Goal: Task Accomplishment & Management: Manage account settings

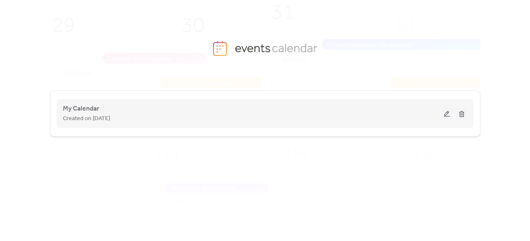
click at [447, 114] on button at bounding box center [447, 113] width 12 height 12
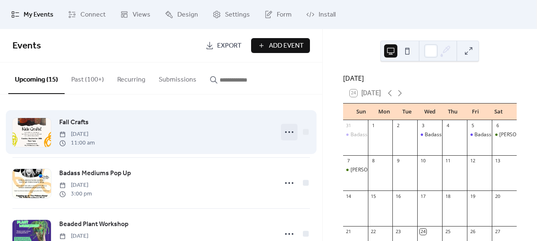
click at [288, 131] on icon at bounding box center [288, 131] width 13 height 13
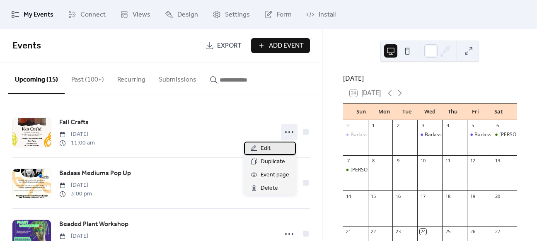
click at [275, 147] on div "Edit" at bounding box center [270, 148] width 52 height 13
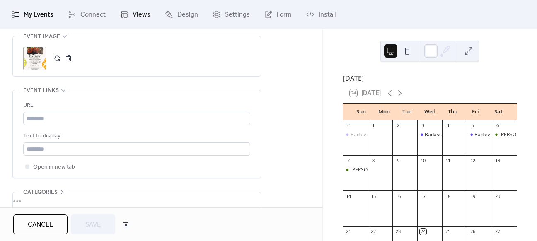
scroll to position [431, 0]
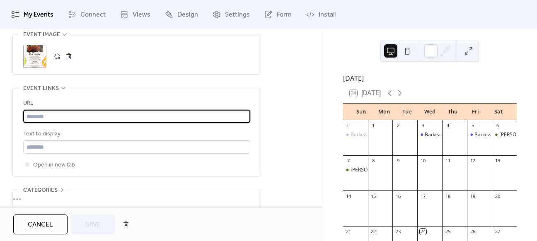
paste input "**********"
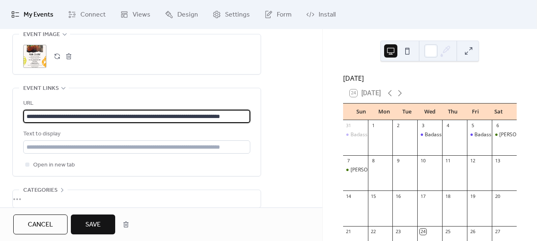
scroll to position [0, 26]
type input "**********"
click at [78, 147] on input "text" at bounding box center [136, 146] width 227 height 13
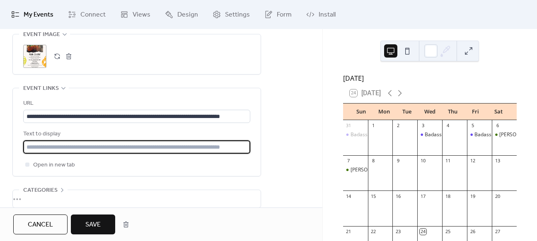
type input "**********"
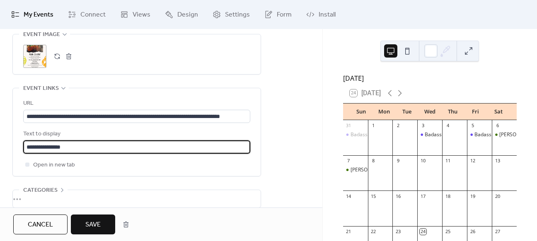
click at [101, 221] on button "Save" at bounding box center [93, 224] width 44 height 20
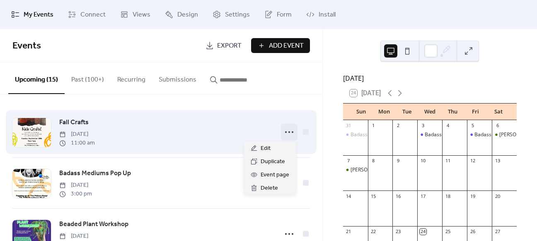
click at [285, 132] on icon at bounding box center [288, 131] width 13 height 13
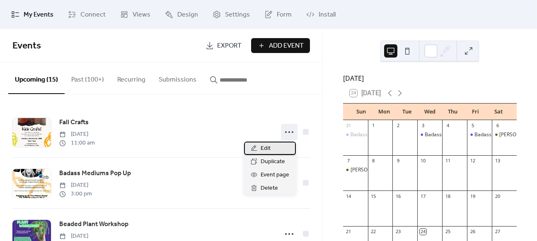
click at [277, 149] on div "Edit" at bounding box center [270, 148] width 52 height 13
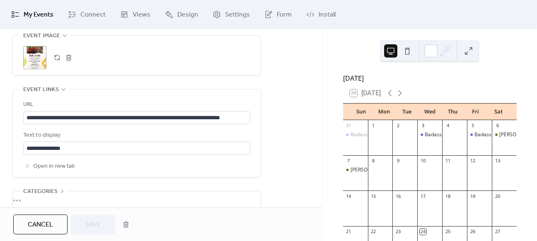
scroll to position [431, 0]
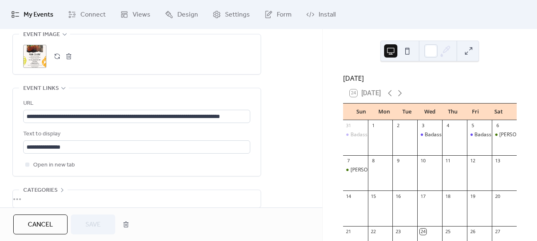
click at [55, 54] on button "button" at bounding box center [57, 57] width 12 height 12
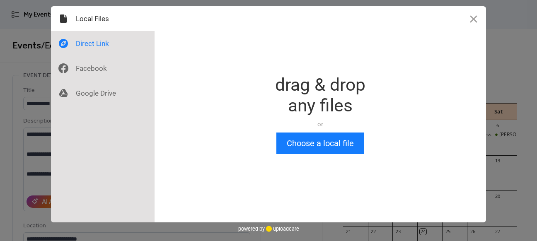
scroll to position [0, 0]
click at [475, 23] on button "Close" at bounding box center [473, 18] width 25 height 25
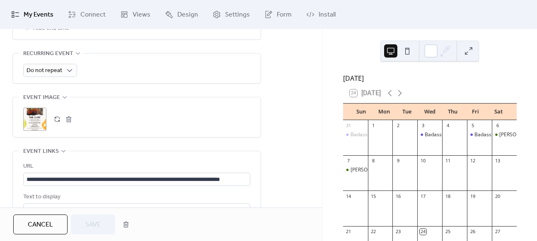
click at [68, 118] on button "button" at bounding box center [69, 119] width 12 height 12
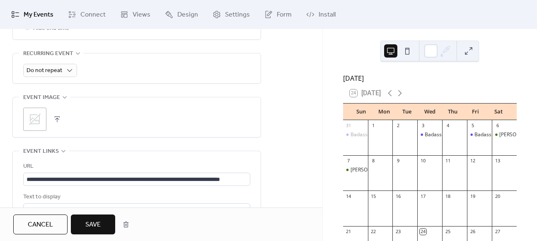
click at [57, 117] on button "button" at bounding box center [57, 119] width 12 height 12
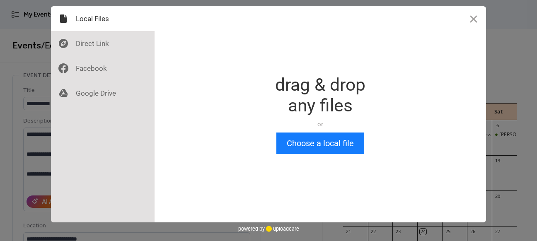
scroll to position [0, 0]
click at [334, 145] on button "Choose a local file" at bounding box center [320, 143] width 88 height 22
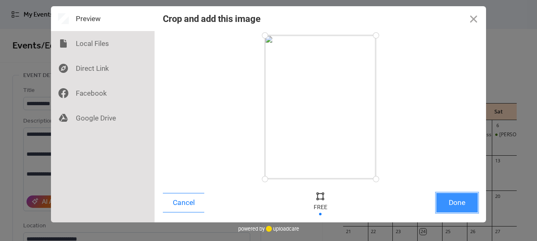
click at [450, 203] on button "Done" at bounding box center [456, 202] width 41 height 19
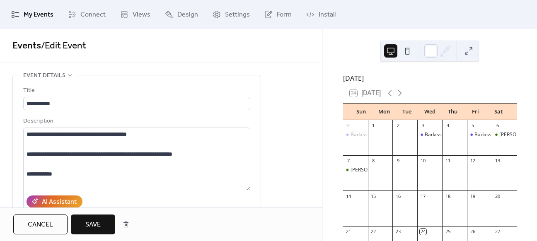
scroll to position [368, 0]
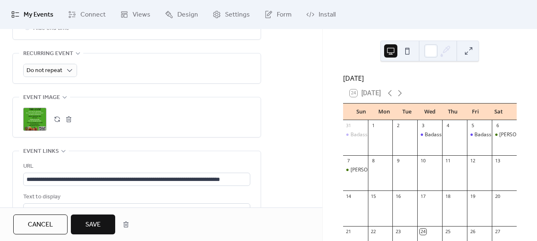
click at [298, 153] on div "**********" at bounding box center [161, 9] width 322 height 604
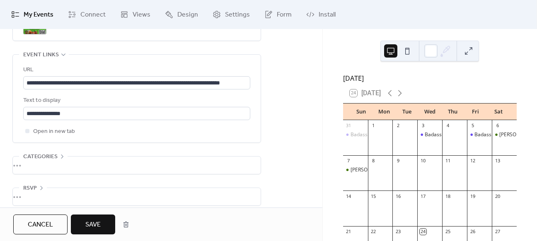
scroll to position [471, 0]
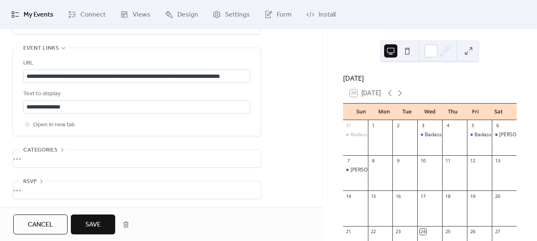
click at [106, 222] on button "Save" at bounding box center [93, 224] width 44 height 20
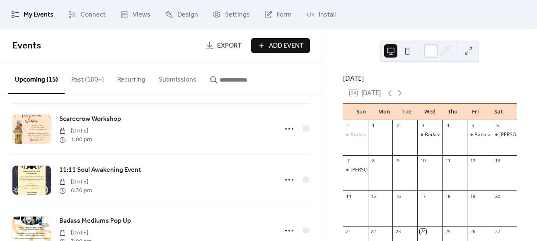
scroll to position [260, 0]
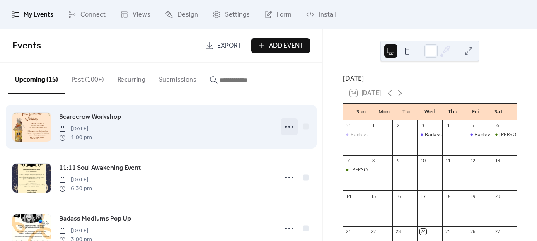
click at [286, 126] on icon at bounding box center [288, 126] width 13 height 13
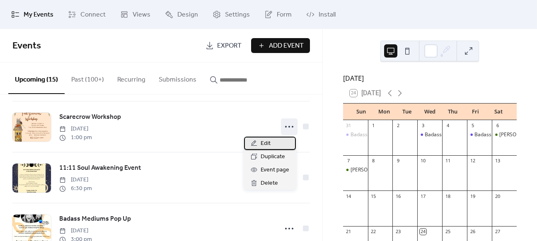
click at [265, 145] on span "Edit" at bounding box center [265, 144] width 10 height 10
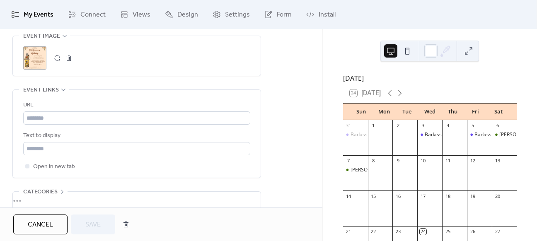
scroll to position [431, 0]
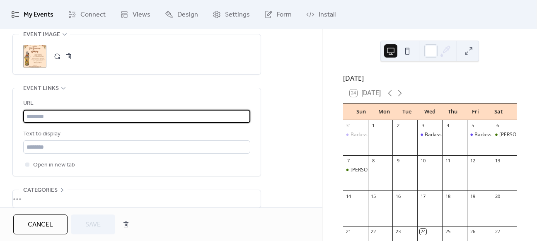
paste input "**********"
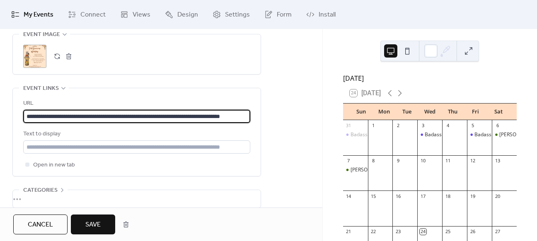
scroll to position [0, 33]
type input "**********"
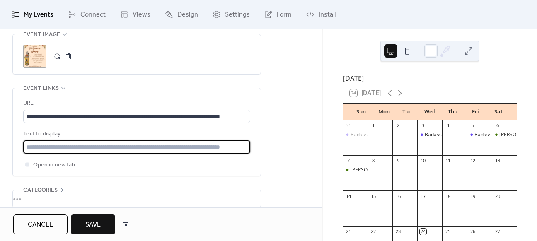
scroll to position [0, 0]
click at [79, 148] on input "text" at bounding box center [136, 146] width 227 height 13
type input "**********"
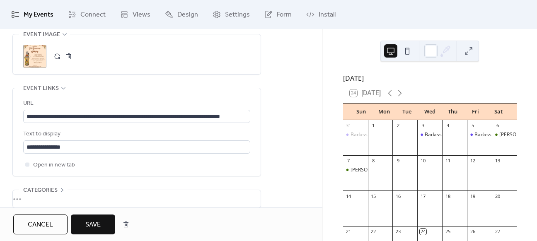
click at [67, 54] on button "button" at bounding box center [69, 57] width 12 height 12
click at [57, 55] on button "button" at bounding box center [57, 57] width 12 height 12
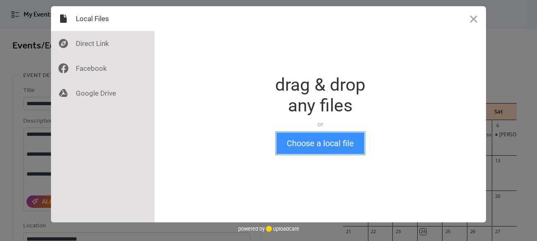
click at [304, 145] on button "Choose a local file" at bounding box center [320, 143] width 88 height 22
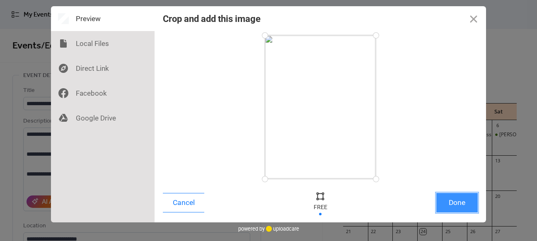
click at [465, 205] on button "Done" at bounding box center [456, 202] width 41 height 19
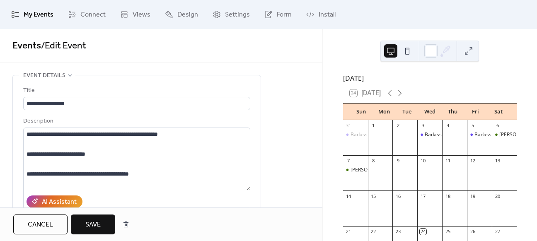
scroll to position [368, 0]
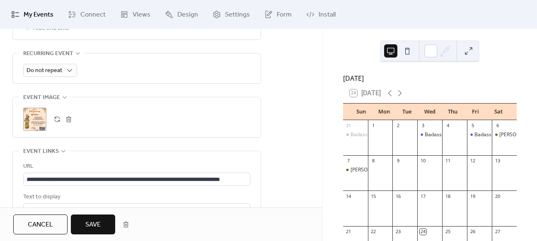
click at [94, 228] on span "Save" at bounding box center [92, 225] width 15 height 10
